Goal: Information Seeking & Learning: Learn about a topic

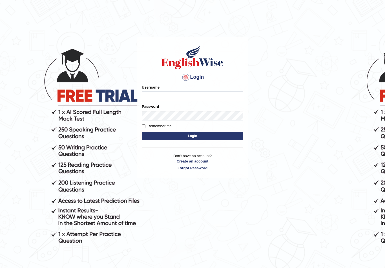
click at [173, 91] on input "Username" at bounding box center [192, 96] width 101 height 10
type input "[PERSON_NAME]"
click at [222, 132] on button "Login" at bounding box center [192, 136] width 101 height 8
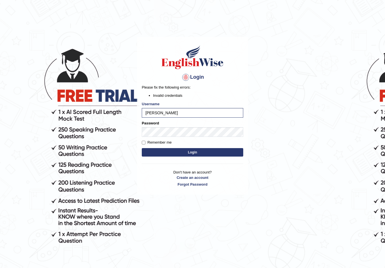
click at [215, 150] on button "Login" at bounding box center [192, 152] width 101 height 8
type input "Shujathali"
click at [194, 146] on form "Please fix the following errors: Invalid credentials Username Shujathali Passwo…" at bounding box center [192, 120] width 101 height 73
click at [203, 154] on button "Login" at bounding box center [192, 152] width 101 height 8
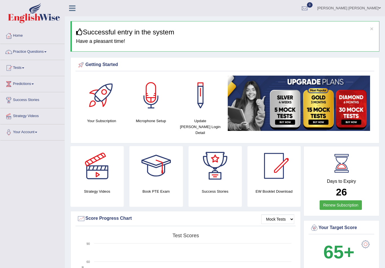
click at [40, 41] on link "Home" at bounding box center [32, 35] width 64 height 14
click at [46, 51] on span at bounding box center [45, 51] width 2 height 1
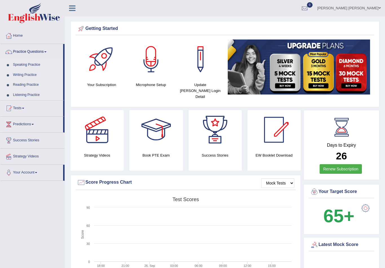
click at [44, 52] on link "Practice Questions" at bounding box center [31, 51] width 63 height 14
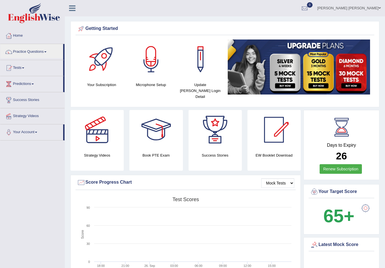
click at [53, 50] on div at bounding box center [192, 134] width 385 height 268
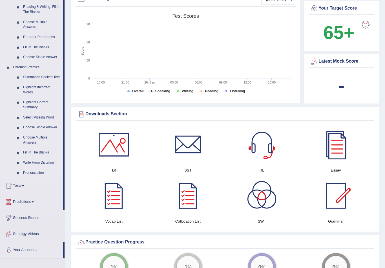
scroll to position [182, 0]
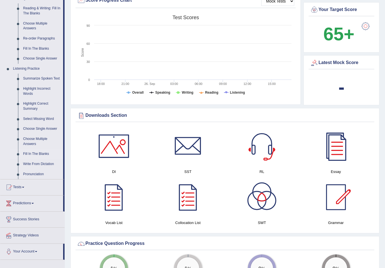
click at [41, 153] on link "Fill In The Blanks" at bounding box center [42, 154] width 43 height 10
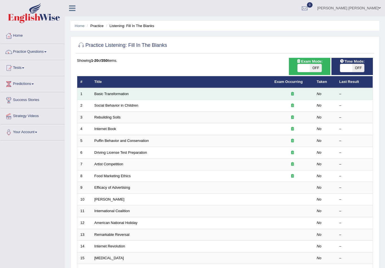
click at [123, 99] on td "Basic Transformation" at bounding box center [181, 94] width 180 height 12
click at [117, 94] on link "Basic Transformation" at bounding box center [111, 94] width 34 height 4
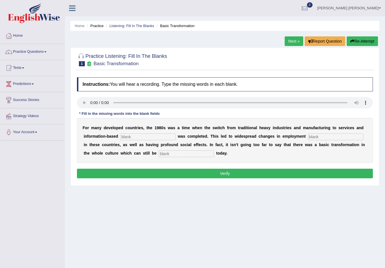
click at [155, 139] on input "text" at bounding box center [147, 136] width 55 height 7
click at [155, 136] on input "text" at bounding box center [147, 136] width 55 height 7
click at [175, 138] on b at bounding box center [176, 136] width 2 height 5
click at [84, 104] on audio at bounding box center [225, 102] width 296 height 11
click at [84, 101] on audio at bounding box center [225, 102] width 296 height 11
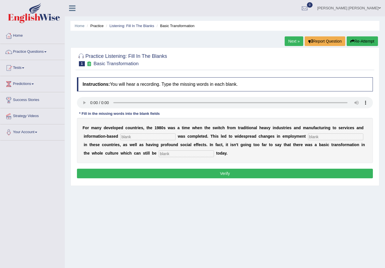
click at [287, 170] on button "Verify" at bounding box center [225, 173] width 296 height 10
click at [79, 175] on button "Verify" at bounding box center [225, 173] width 296 height 10
click at [17, 34] on link "Home" at bounding box center [32, 35] width 64 height 14
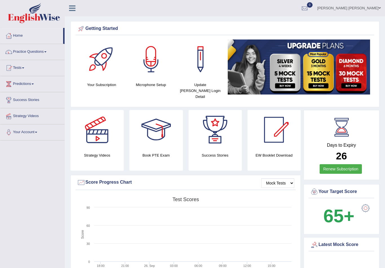
click at [30, 53] on link "Practice Questions" at bounding box center [32, 51] width 64 height 14
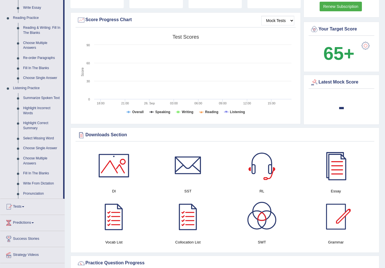
scroll to position [162, 0]
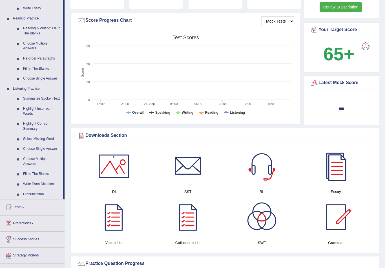
click at [36, 109] on div at bounding box center [192, 134] width 385 height 268
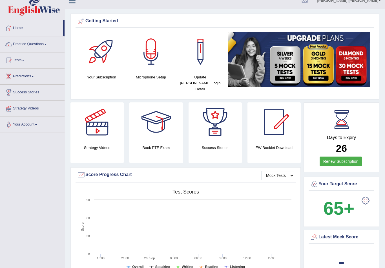
scroll to position [0, 0]
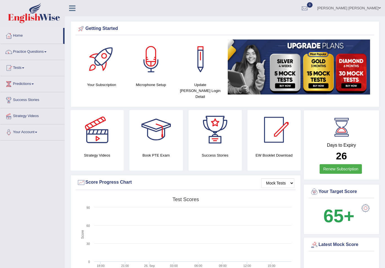
click at [24, 50] on link "Practice Questions" at bounding box center [32, 51] width 64 height 14
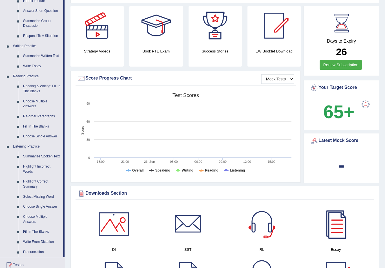
scroll to position [104, 0]
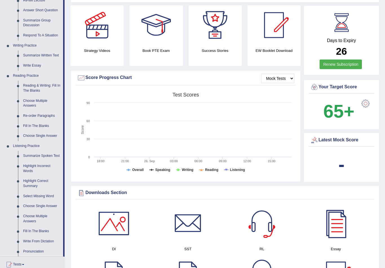
click at [26, 118] on div at bounding box center [192, 134] width 385 height 268
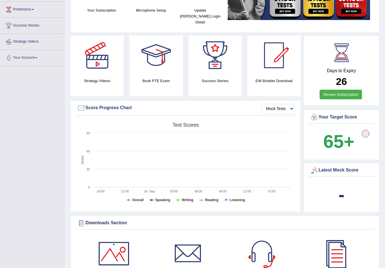
scroll to position [0, 0]
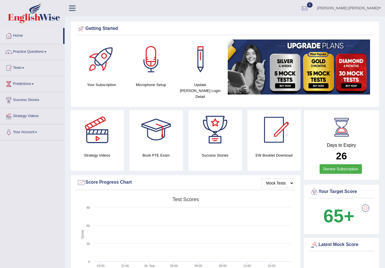
click at [22, 52] on link "Practice Questions" at bounding box center [32, 51] width 64 height 14
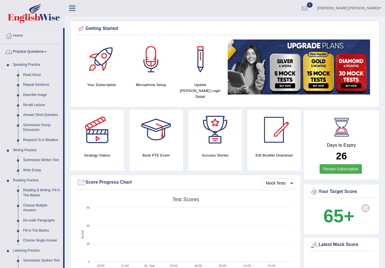
click at [30, 75] on div at bounding box center [192, 134] width 385 height 268
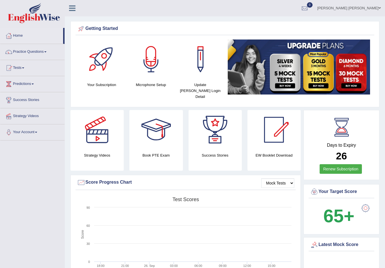
click at [85, 143] on div at bounding box center [96, 129] width 39 height 39
click at [91, 152] on h4 "Strategy Videos" at bounding box center [96, 155] width 53 height 6
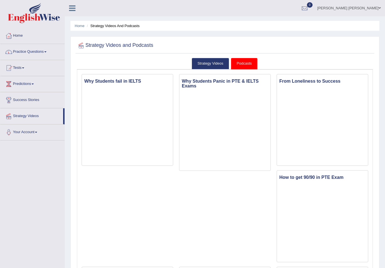
click at [22, 51] on link "Practice Questions" at bounding box center [32, 51] width 64 height 14
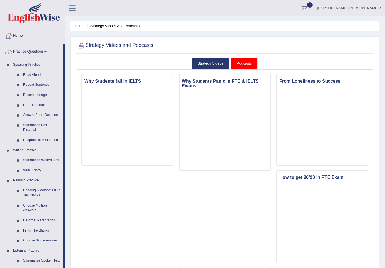
click at [30, 73] on div at bounding box center [192, 134] width 385 height 268
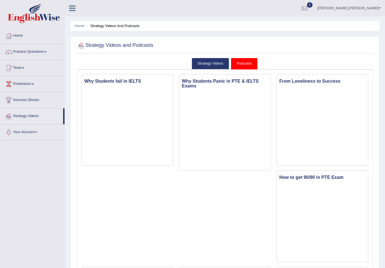
click at [27, 50] on link "Practice Questions" at bounding box center [32, 51] width 64 height 14
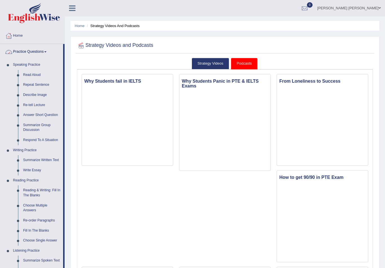
click at [28, 71] on div at bounding box center [192, 134] width 385 height 268
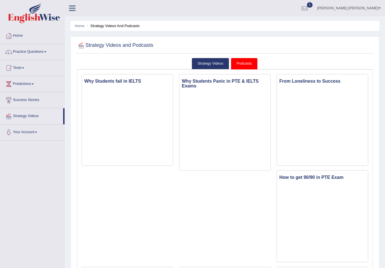
click at [25, 50] on link "Practice Questions" at bounding box center [32, 51] width 64 height 14
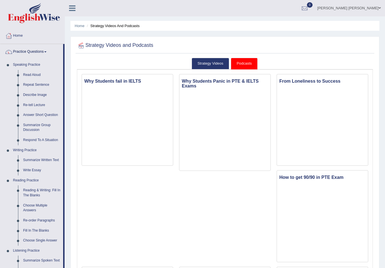
click at [26, 106] on div at bounding box center [192, 134] width 385 height 268
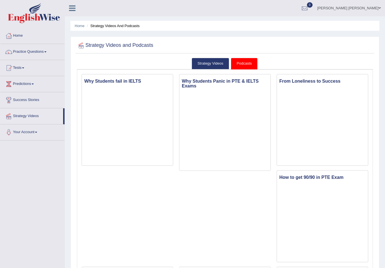
click at [19, 50] on link "Practice Questions" at bounding box center [32, 51] width 64 height 14
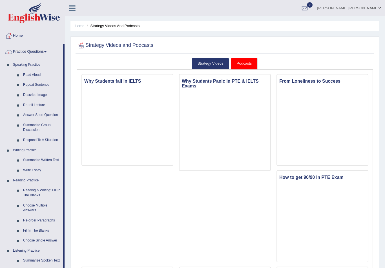
click at [33, 102] on div at bounding box center [192, 134] width 385 height 268
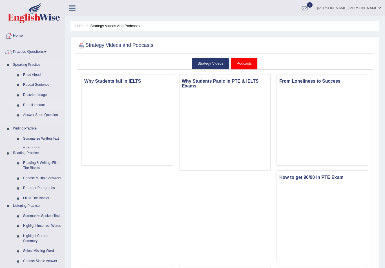
click at [33, 123] on link "Writing Practice" at bounding box center [37, 128] width 54 height 10
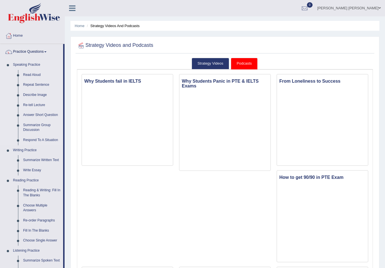
click at [33, 104] on link "Re-tell Lecture" at bounding box center [42, 105] width 43 height 10
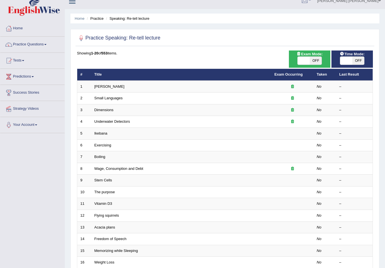
scroll to position [7, 0]
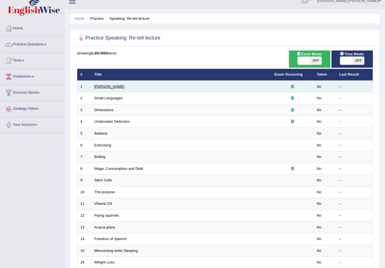
click at [116, 84] on link "Amory Lovins" at bounding box center [109, 86] width 30 height 4
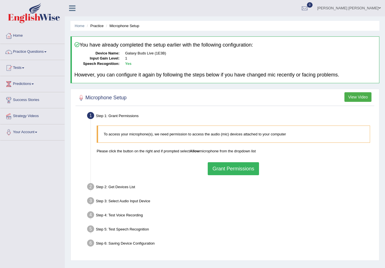
click at [231, 164] on button "Grant Permissions" at bounding box center [233, 168] width 51 height 13
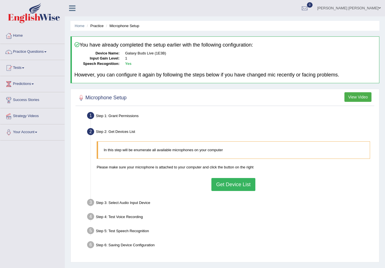
click at [231, 179] on button "Get Device List" at bounding box center [233, 184] width 44 height 13
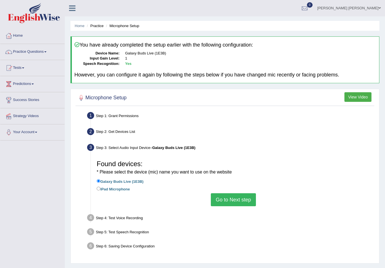
click at [232, 196] on button "Go to Next step" at bounding box center [233, 199] width 45 height 13
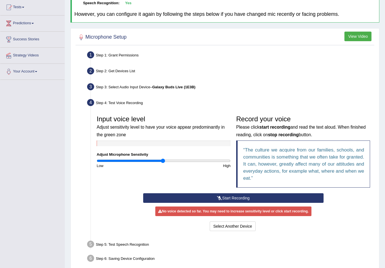
scroll to position [76, 0]
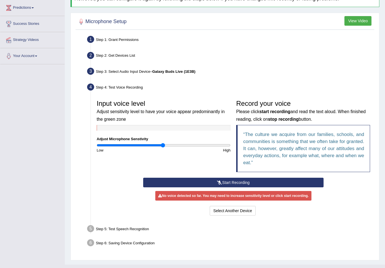
click at [221, 181] on button "Start Recording" at bounding box center [233, 182] width 180 height 10
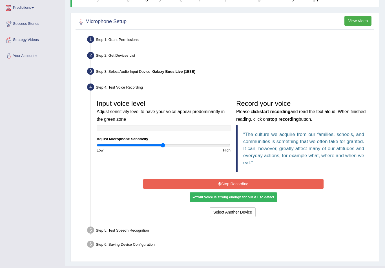
click at [232, 182] on button "Stop Recording" at bounding box center [233, 184] width 180 height 10
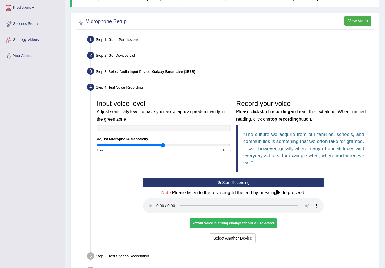
click at [158, 202] on audio at bounding box center [233, 205] width 180 height 15
click at [242, 233] on button "Voice is ok. Go to Next step" at bounding box center [257, 238] width 56 height 10
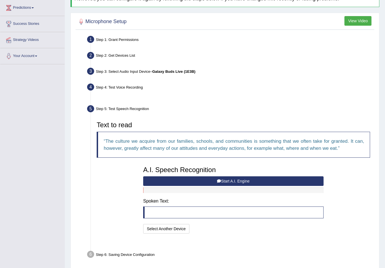
scroll to position [74, 0]
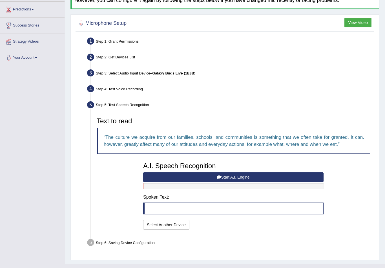
click at [182, 175] on button "Start A.I. Engine" at bounding box center [233, 177] width 180 height 10
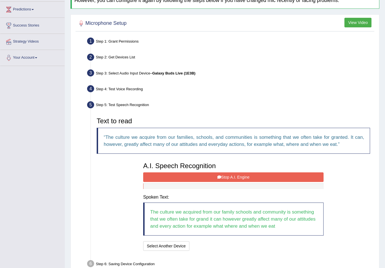
click at [196, 179] on button "Stop A.I. Engine" at bounding box center [233, 177] width 180 height 10
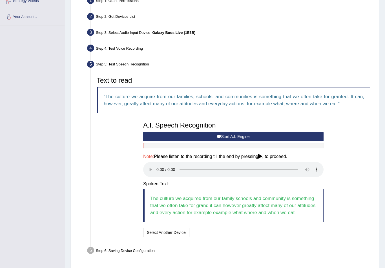
scroll to position [116, 0]
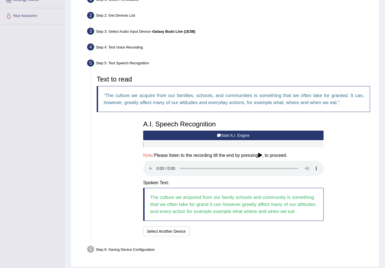
click at [159, 164] on audio at bounding box center [233, 168] width 180 height 15
click at [209, 228] on div "I will practice without this feature Select Another Device Speech is ok. Go to …" at bounding box center [233, 231] width 180 height 11
click at [206, 226] on button "Speech is ok. Go to Last step" at bounding box center [220, 231] width 59 height 10
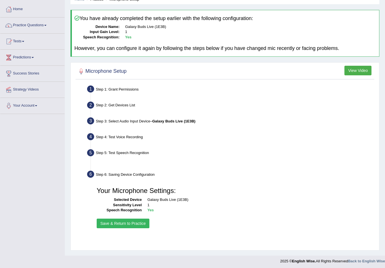
scroll to position [19, 0]
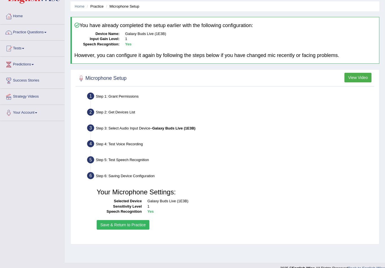
click at [128, 224] on button "Save & Return to Practice" at bounding box center [123, 225] width 53 height 10
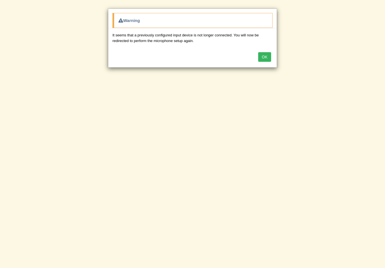
click at [269, 61] on button "OK" at bounding box center [264, 57] width 13 height 10
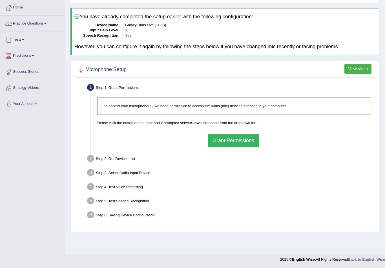
click at [43, 106] on link "Your Account" at bounding box center [32, 103] width 64 height 14
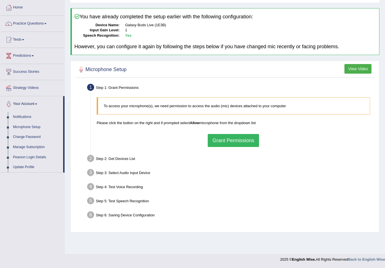
click at [48, 123] on div at bounding box center [192, 134] width 385 height 268
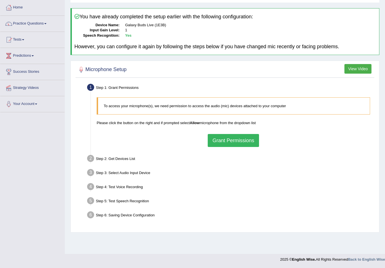
click at [36, 106] on link "Your Account" at bounding box center [32, 103] width 64 height 14
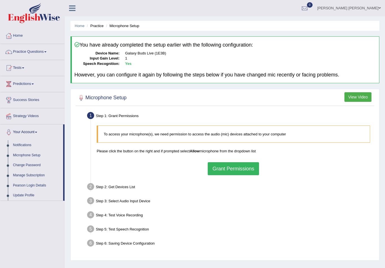
click at [16, 29] on div at bounding box center [192, 134] width 385 height 268
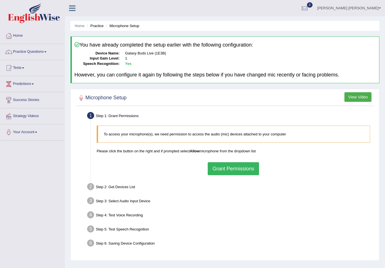
click at [378, 11] on link "[PERSON_NAME] [PERSON_NAME]" at bounding box center [349, 7] width 72 height 15
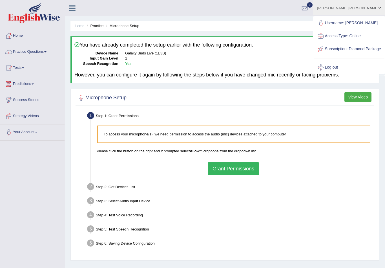
click at [351, 74] on link "Log out" at bounding box center [348, 67] width 71 height 13
